Goal: Task Accomplishment & Management: Use online tool/utility

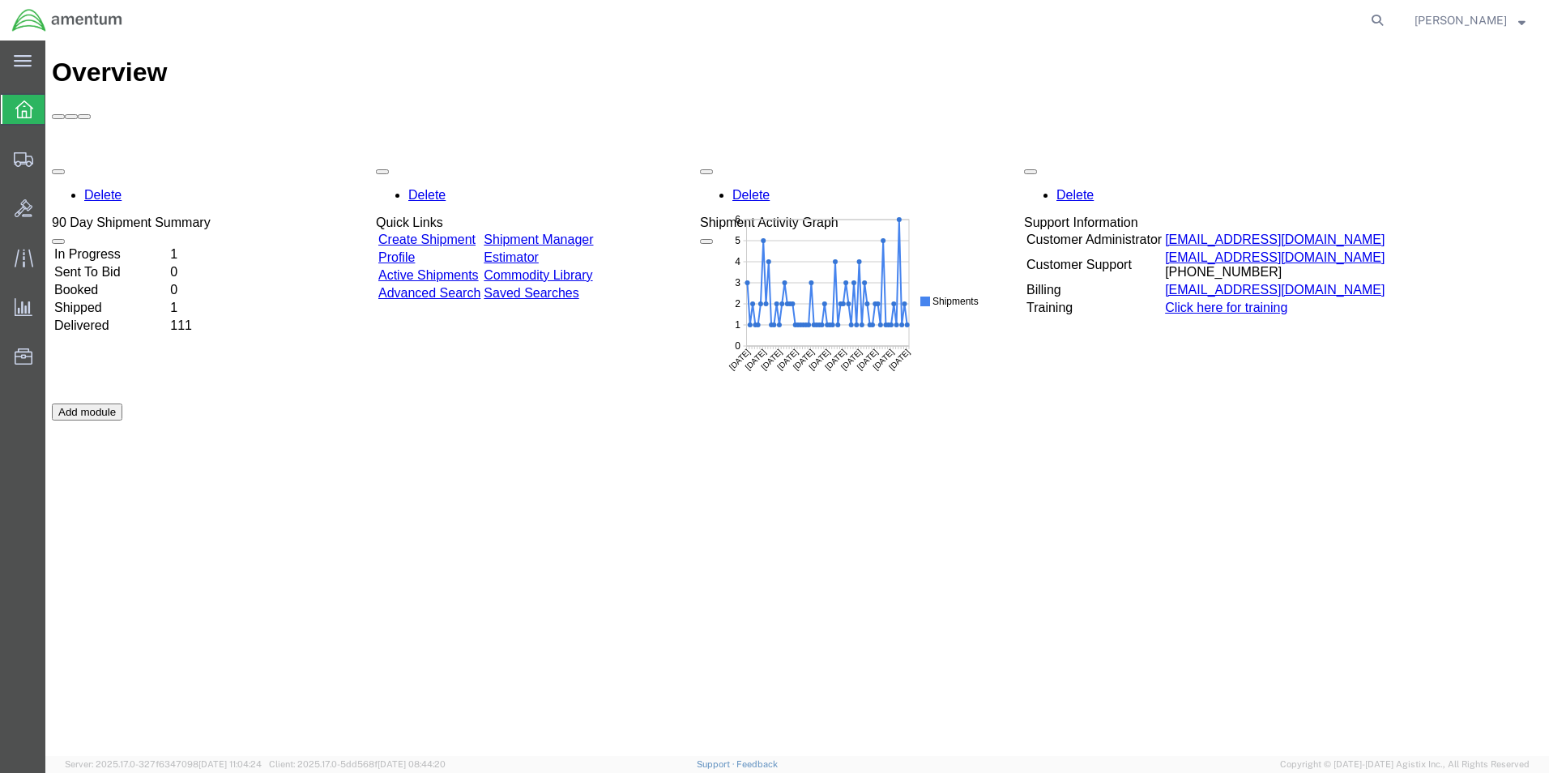
click at [168, 246] on td "In Progress" at bounding box center [110, 254] width 114 height 16
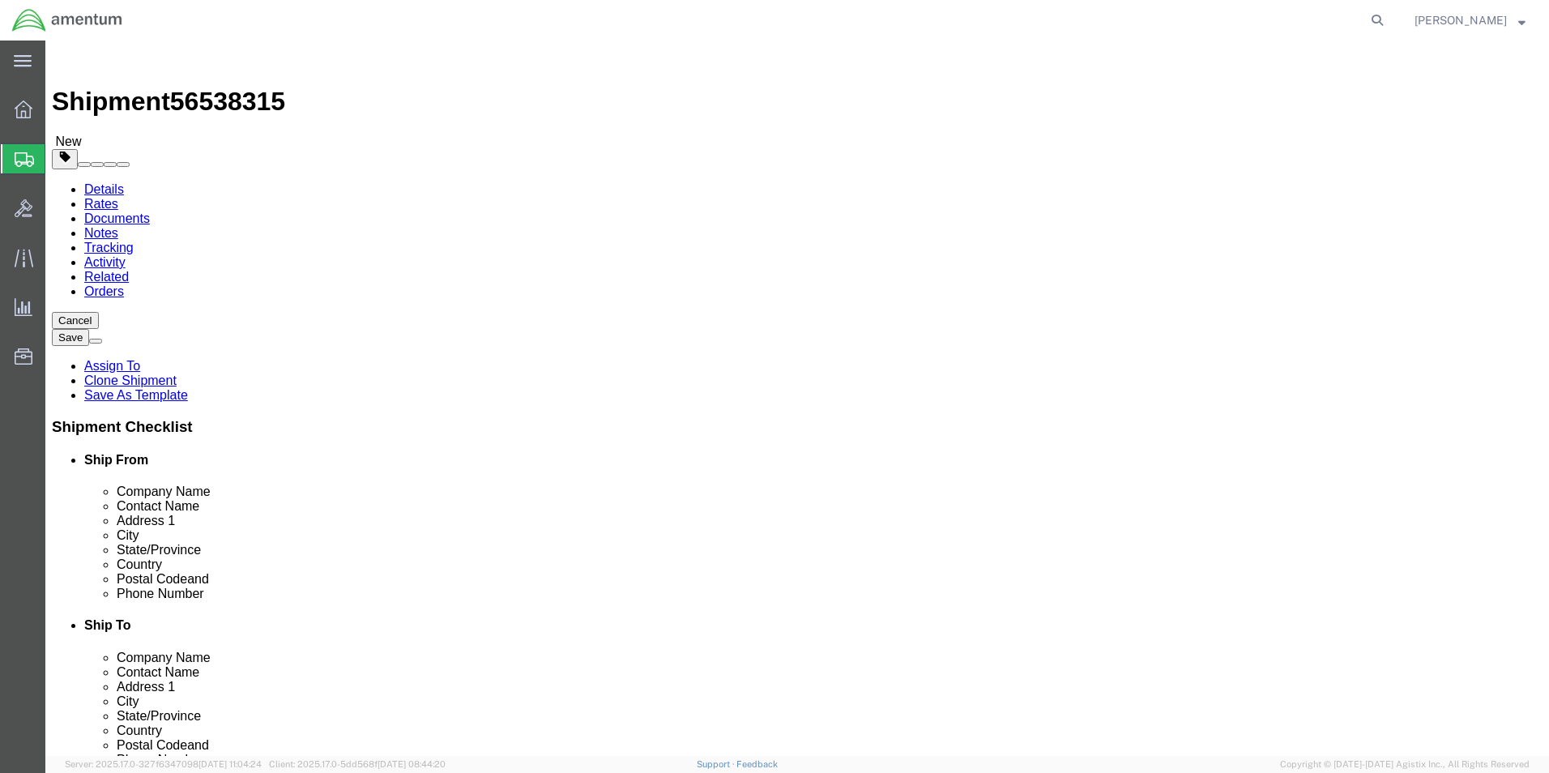
select select "42656"
select select
click link "Package Information"
click button "Rate Shipment"
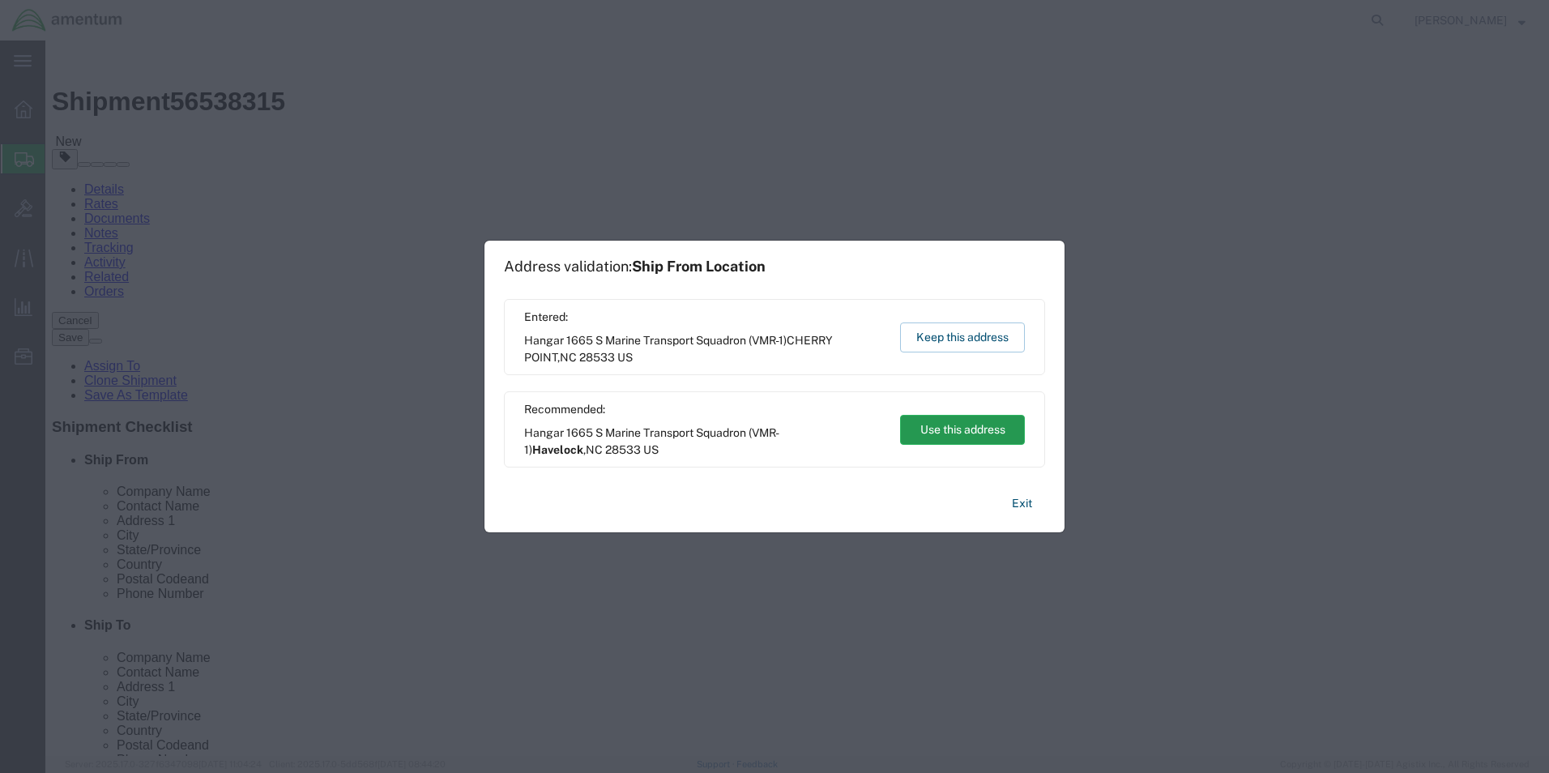
click at [944, 434] on button "Use this address" at bounding box center [962, 430] width 125 height 30
